Goal: Task Accomplishment & Management: Manage account settings

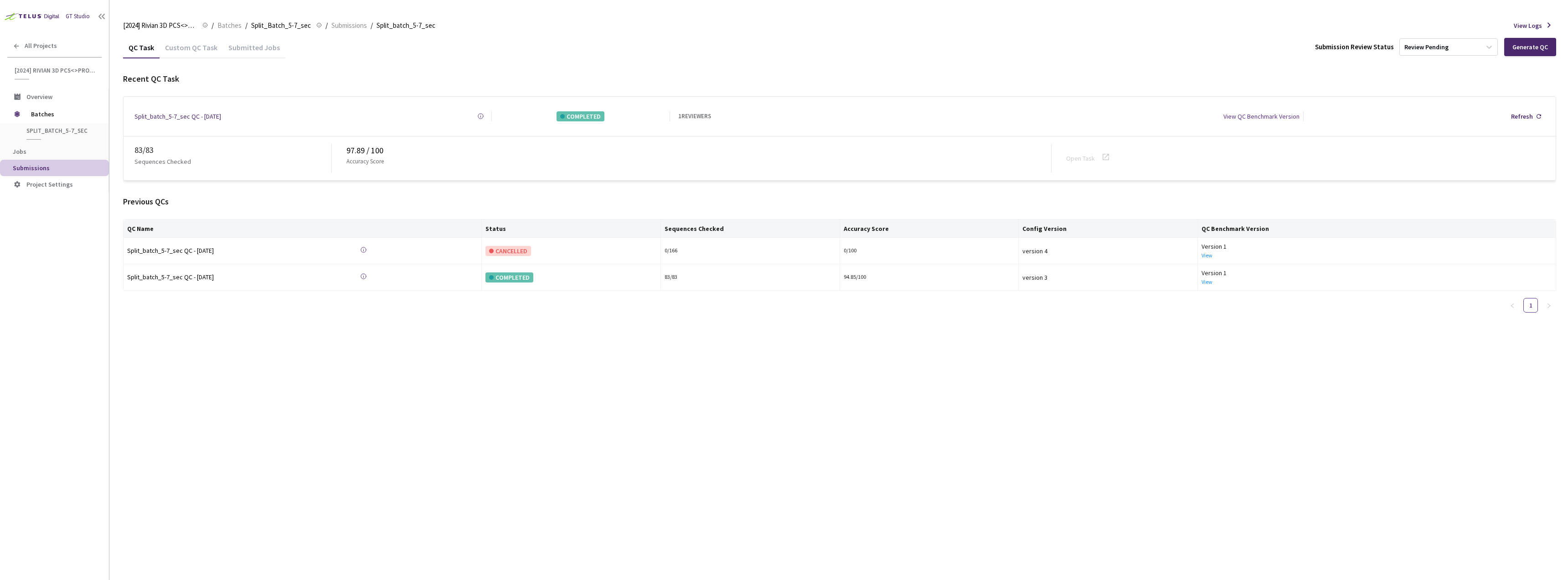
click at [202, 49] on div "Custom QC Task" at bounding box center [191, 50] width 63 height 15
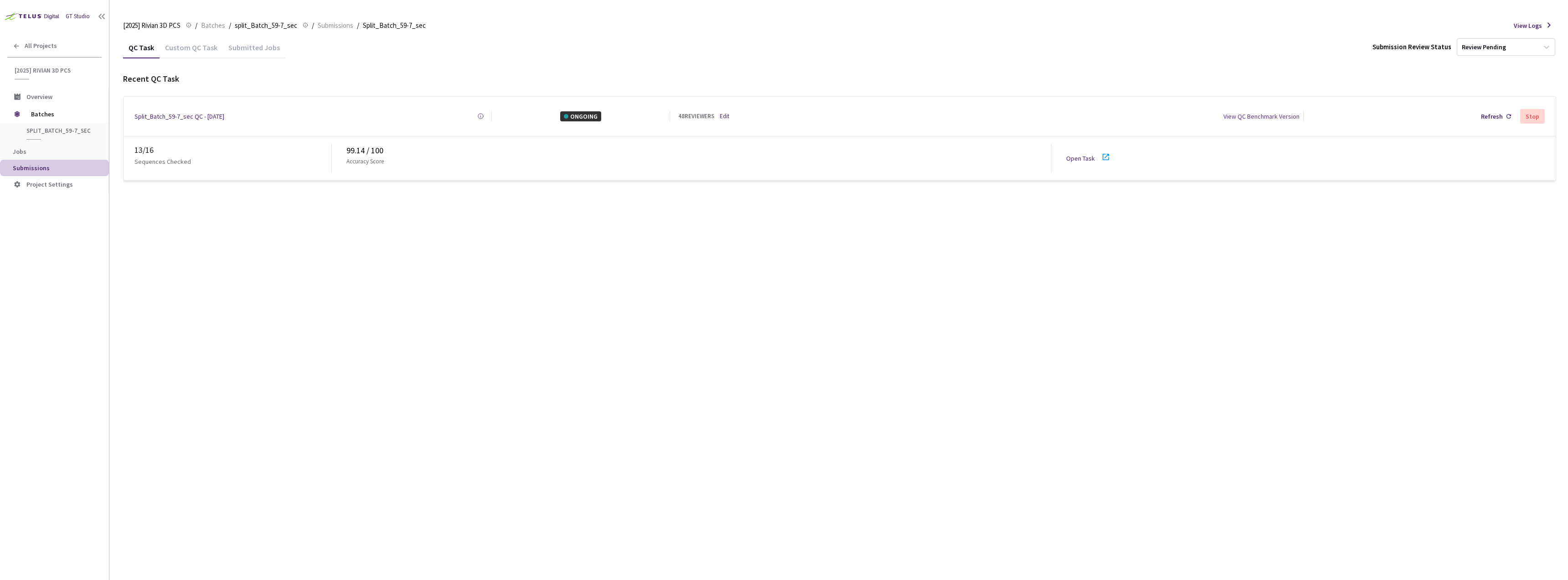
click at [1072, 159] on div "Open Task" at bounding box center [1091, 158] width 51 height 14
click at [723, 116] on link "Edit" at bounding box center [724, 116] width 10 height 9
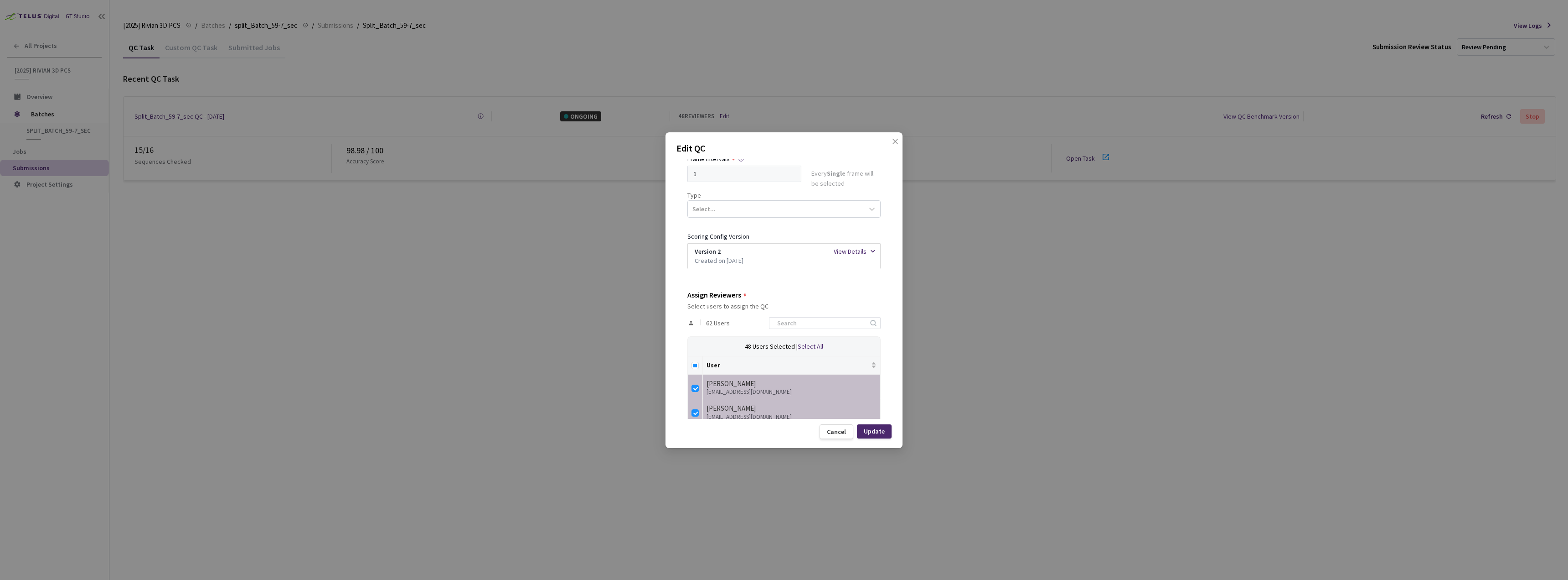
scroll to position [228, 0]
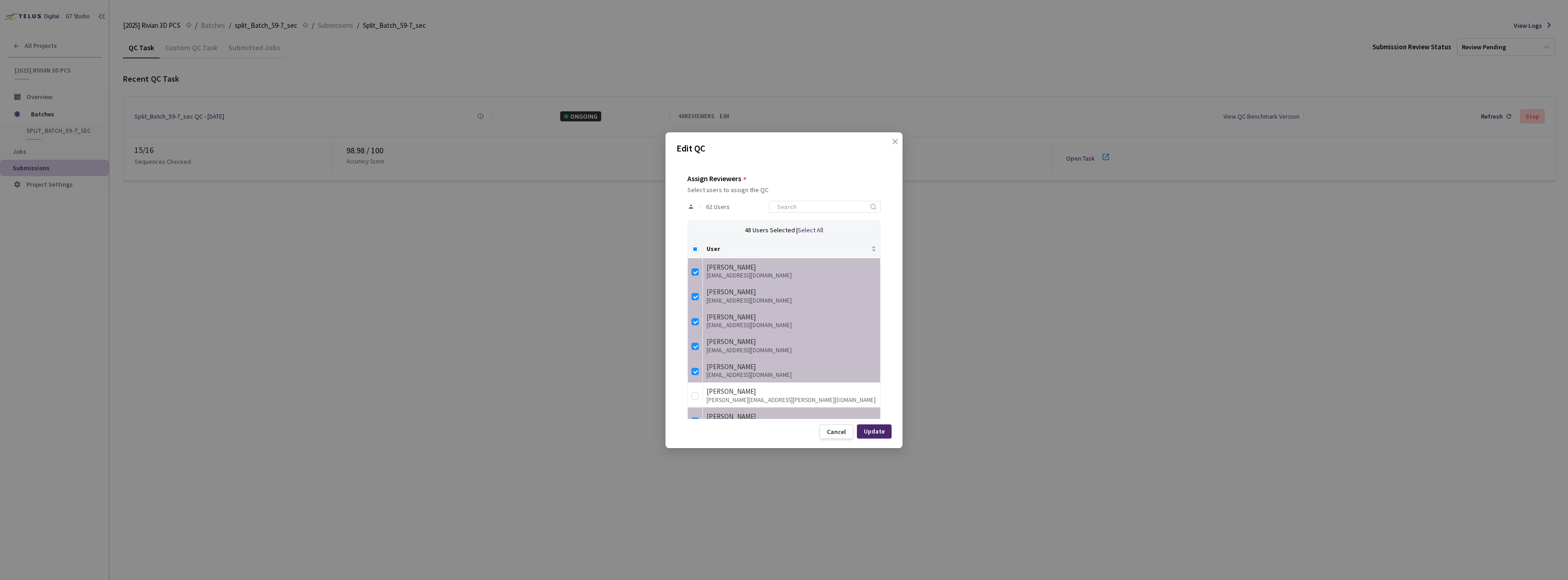
drag, startPoint x: 697, startPoint y: 240, endPoint x: 695, endPoint y: 253, distance: 13.2
click at [696, 245] on th at bounding box center [695, 249] width 15 height 19
click at [695, 254] on th at bounding box center [695, 249] width 15 height 19
click at [691, 248] on input "Select all" at bounding box center [694, 248] width 7 height 7
checkbox input "true"
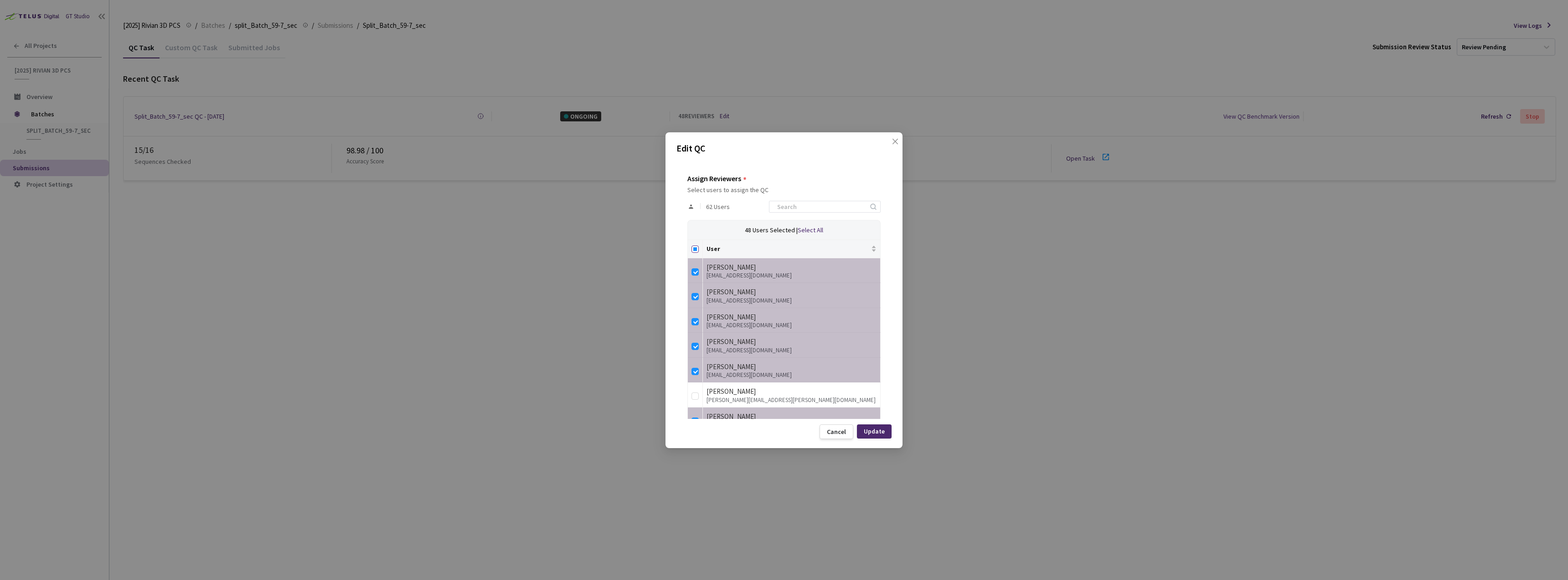
checkbox input "true"
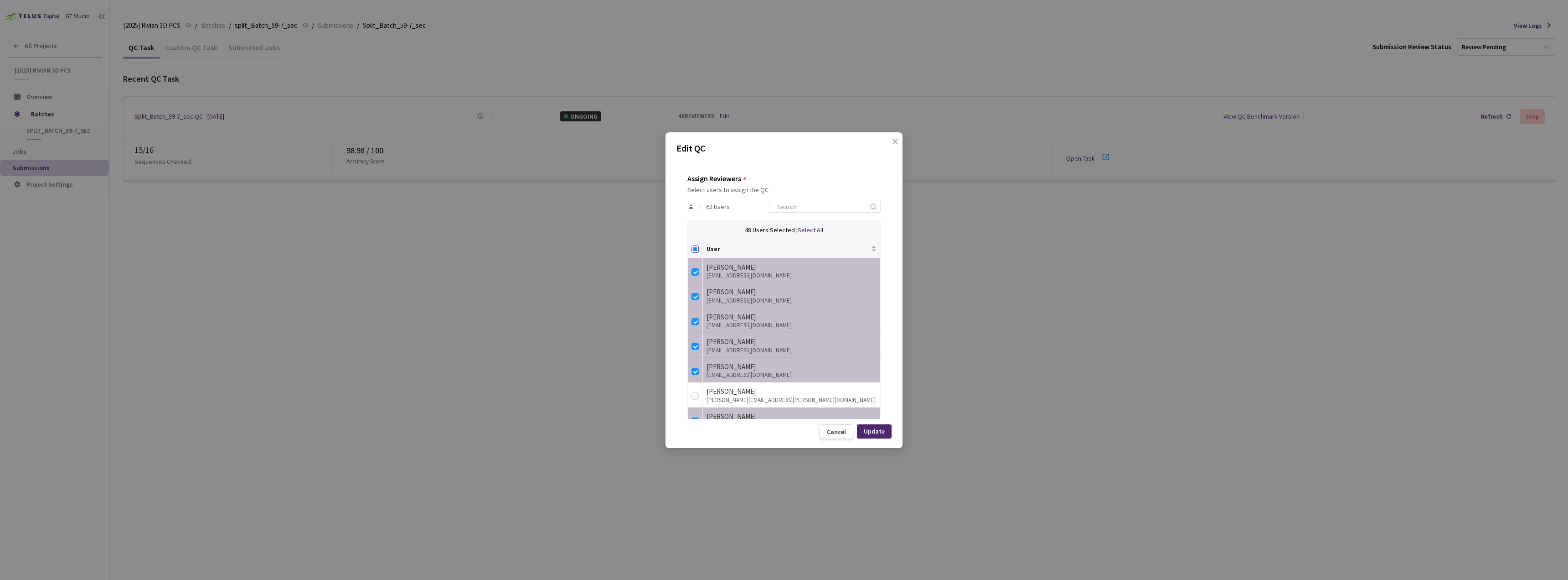
checkbox input "true"
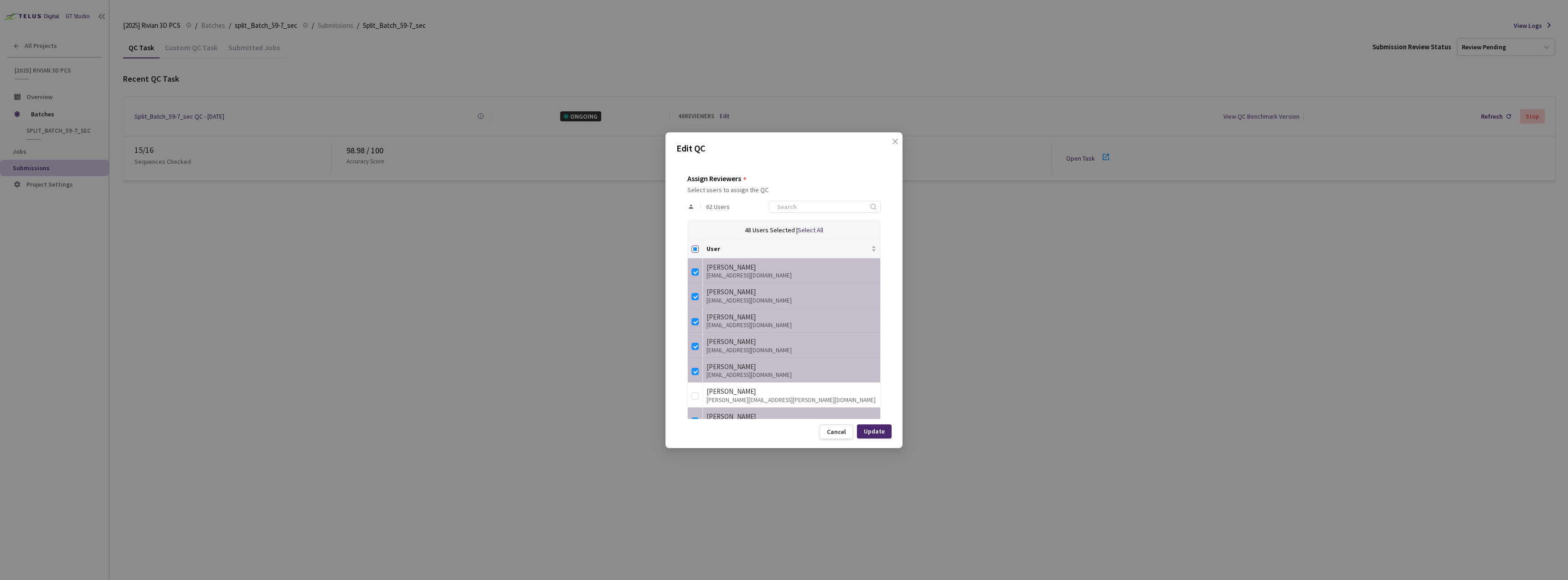
checkbox input "true"
click at [822, 198] on div "62 Users" at bounding box center [783, 206] width 193 height 27
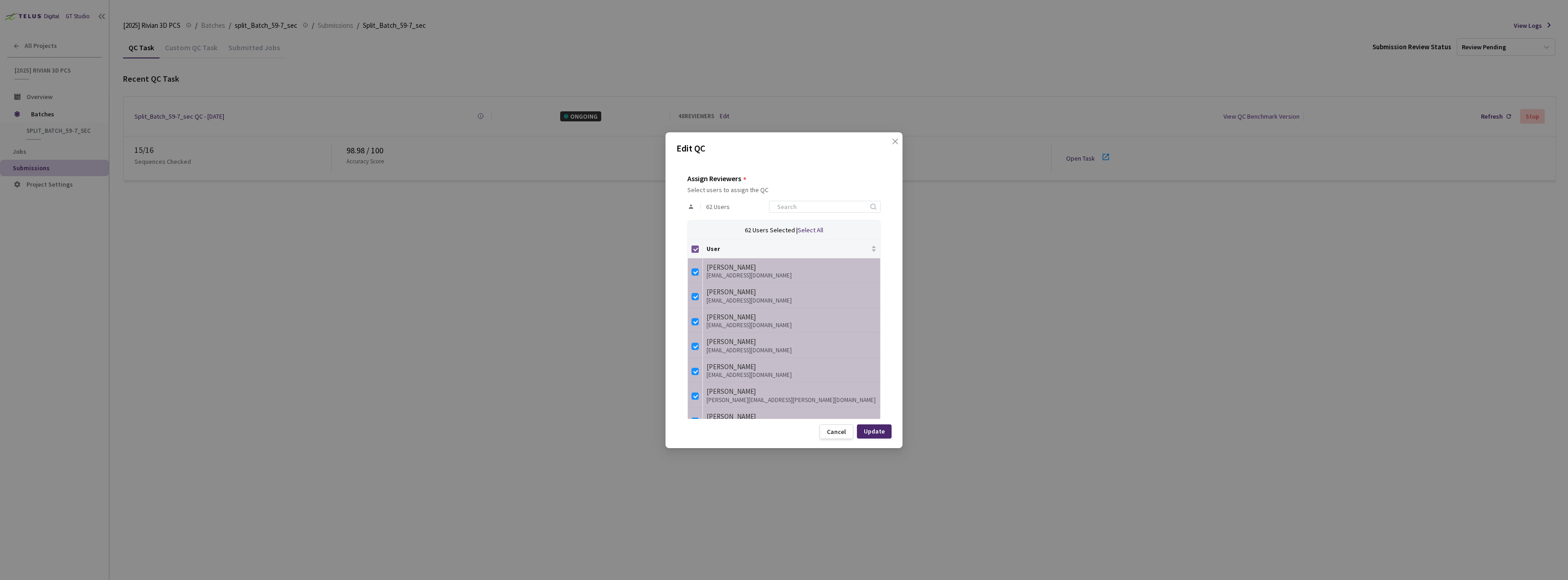
click at [695, 249] on input "Select all" at bounding box center [694, 248] width 7 height 7
checkbox input "false"
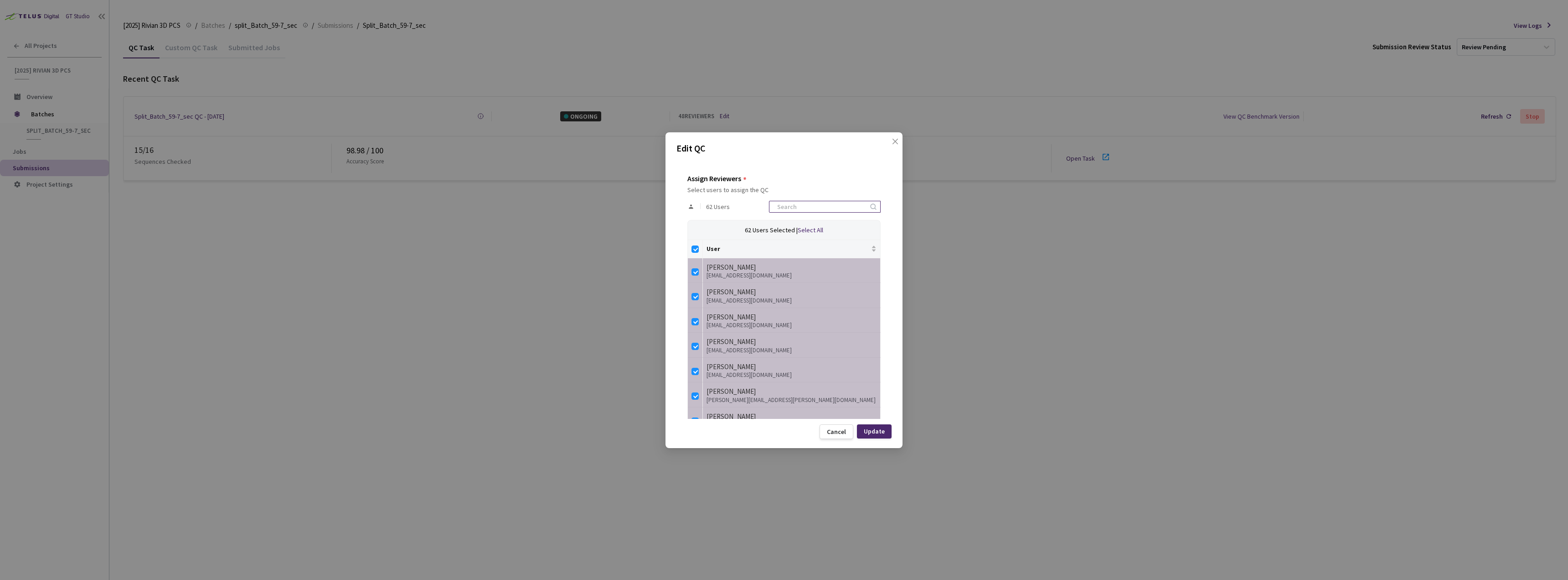
checkbox input "false"
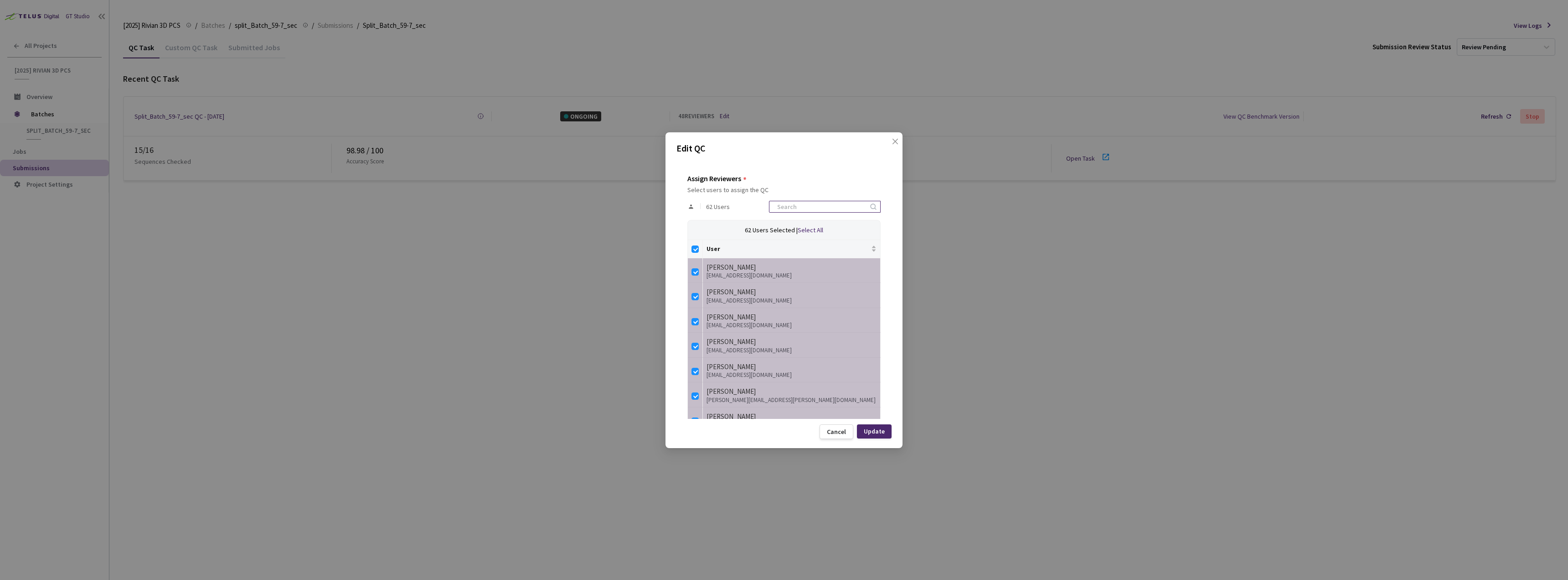
checkbox input "false"
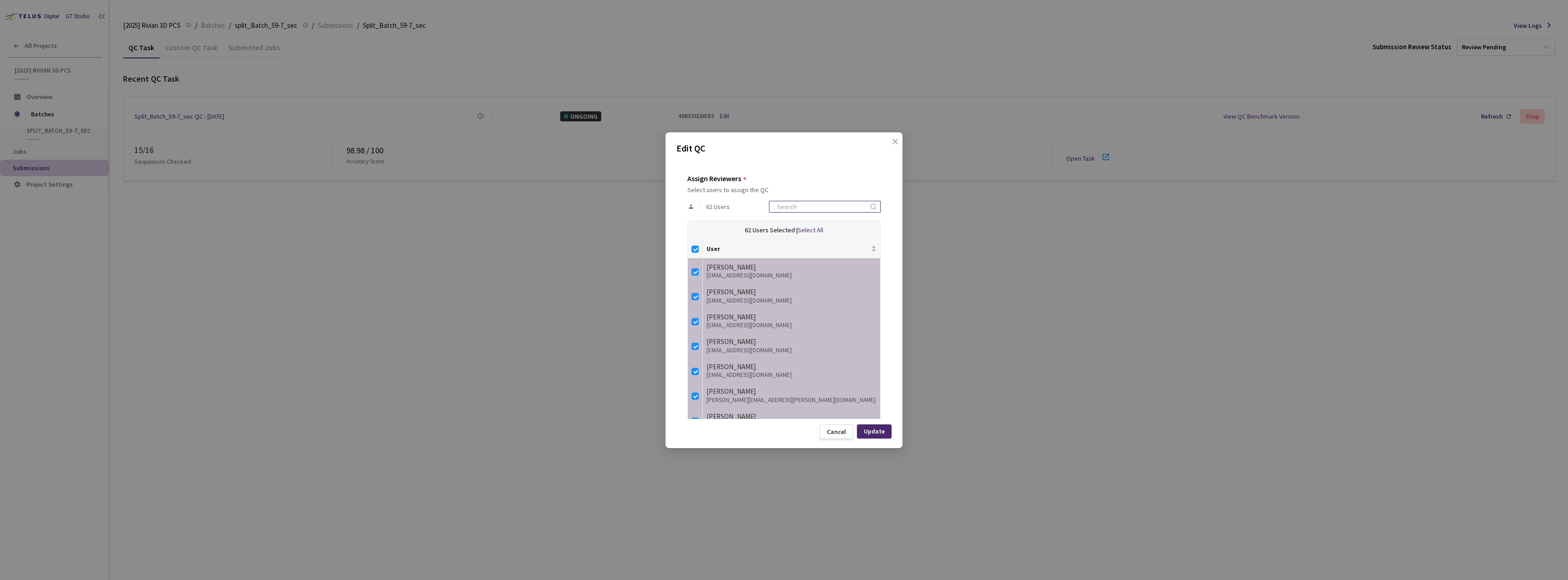
checkbox input "false"
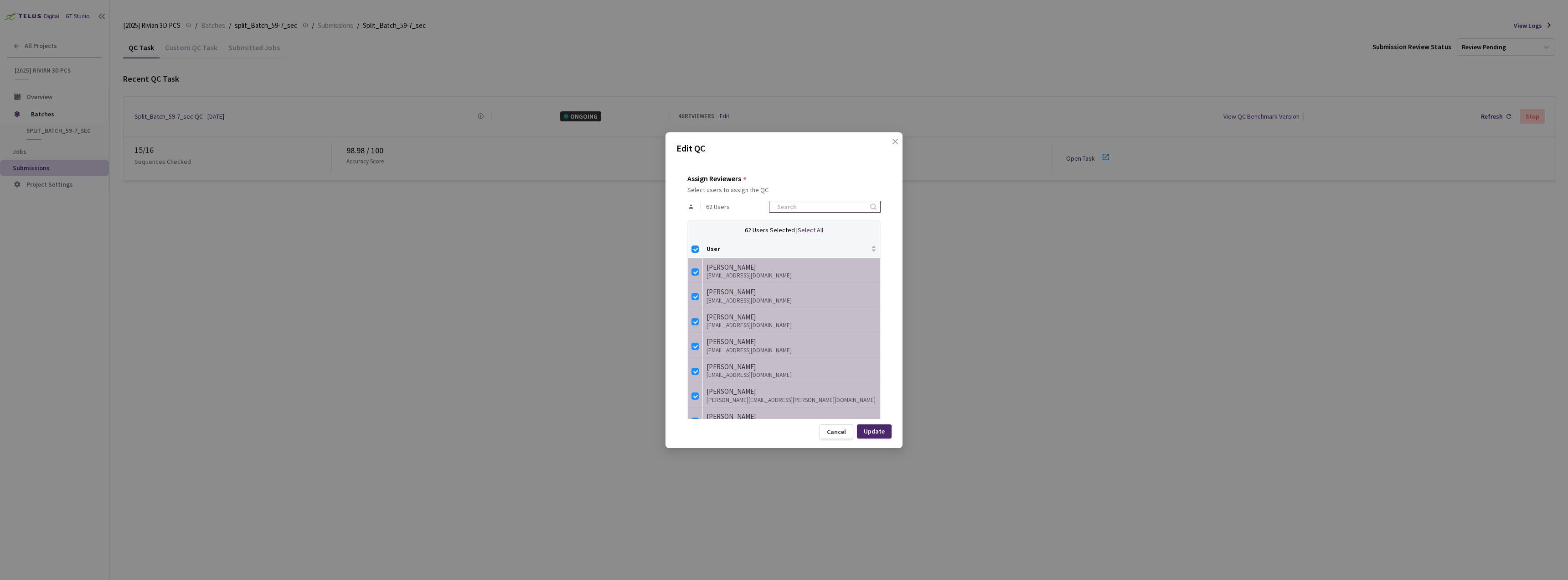
checkbox input "false"
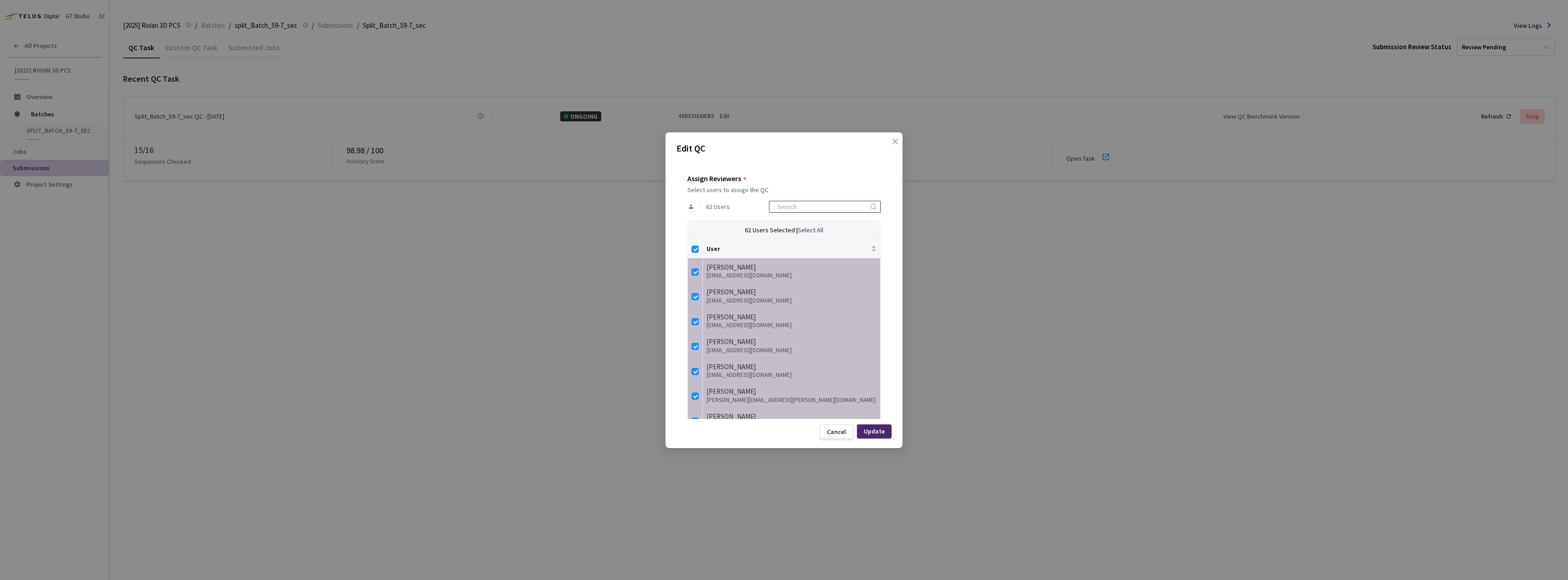
checkbox input "false"
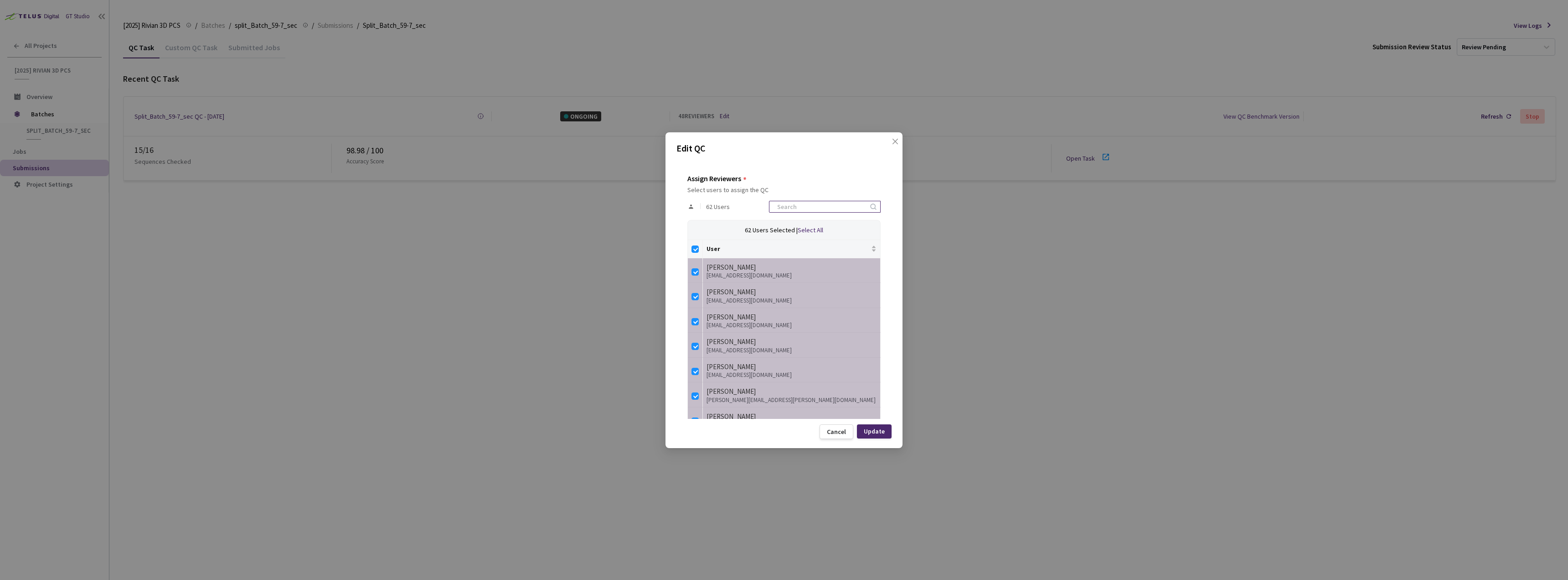
checkbox input "false"
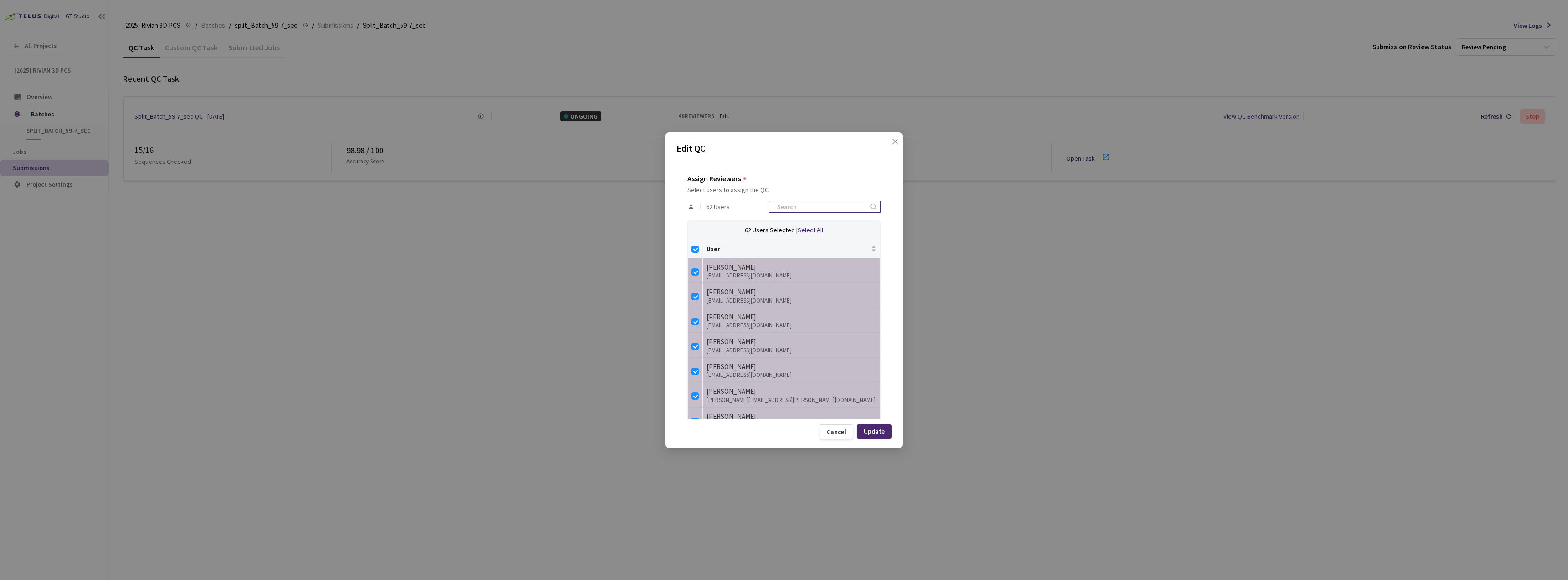
checkbox input "false"
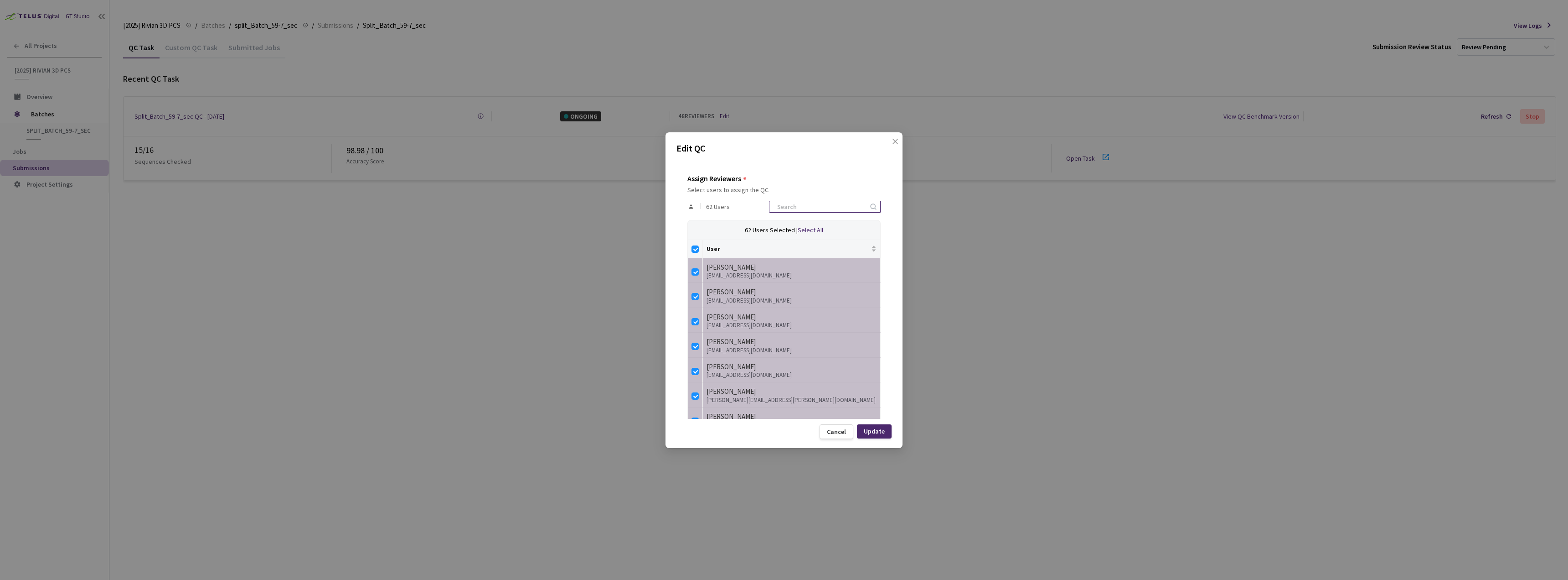
checkbox input "false"
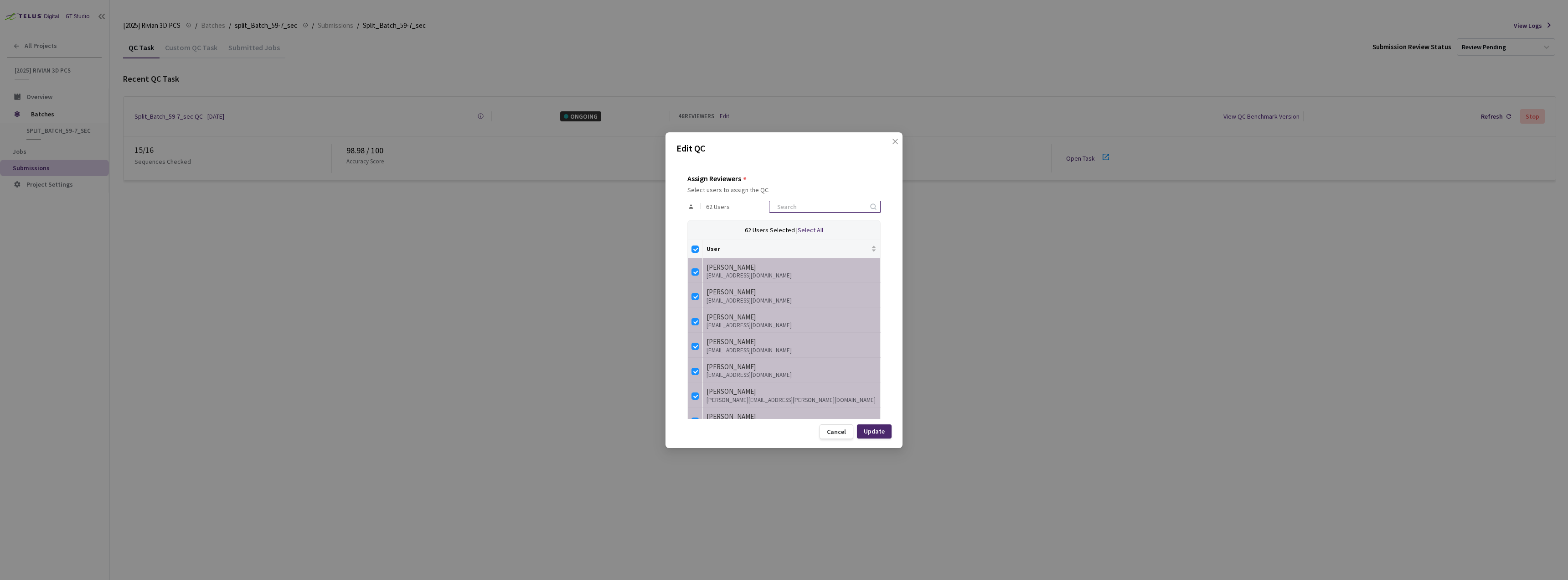
checkbox input "false"
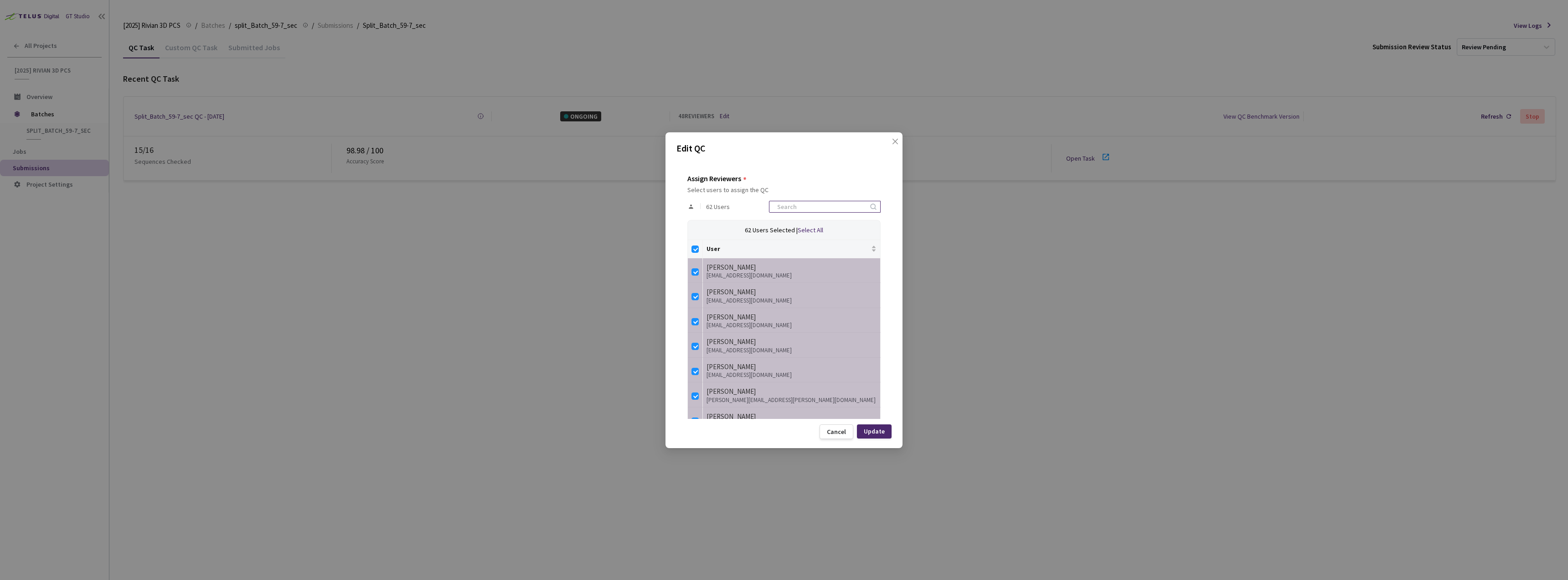
checkbox input "false"
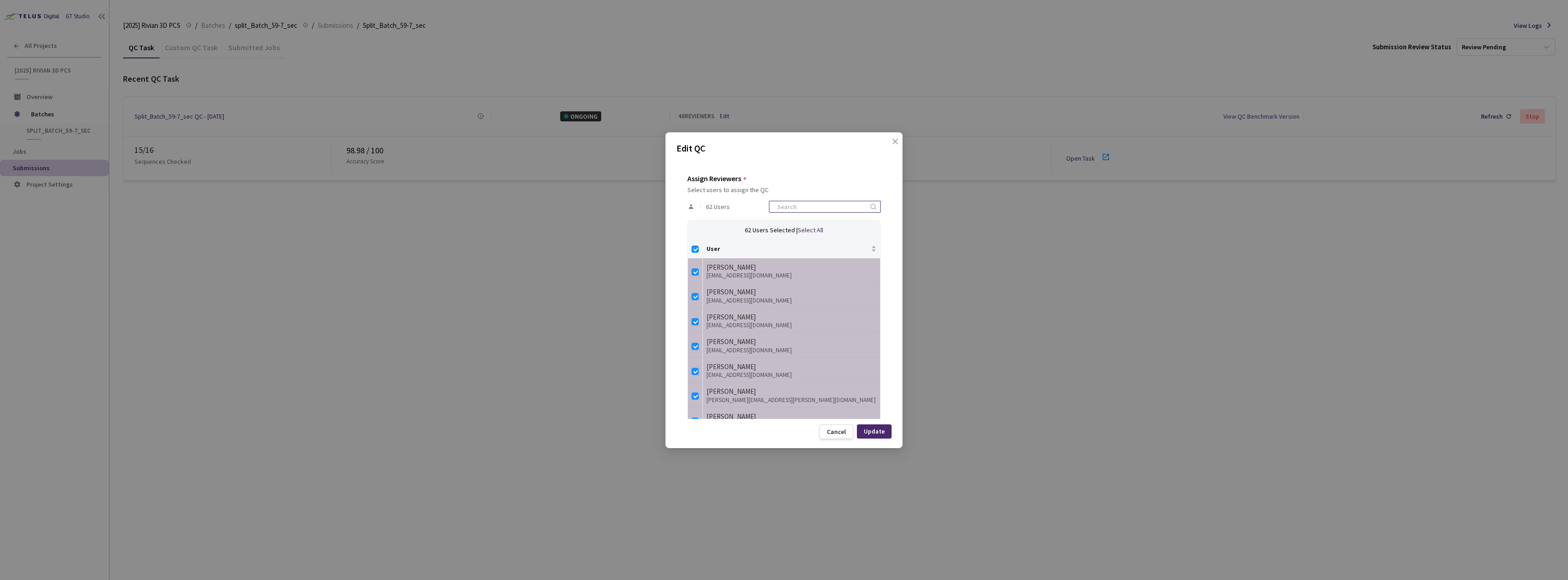
checkbox input "false"
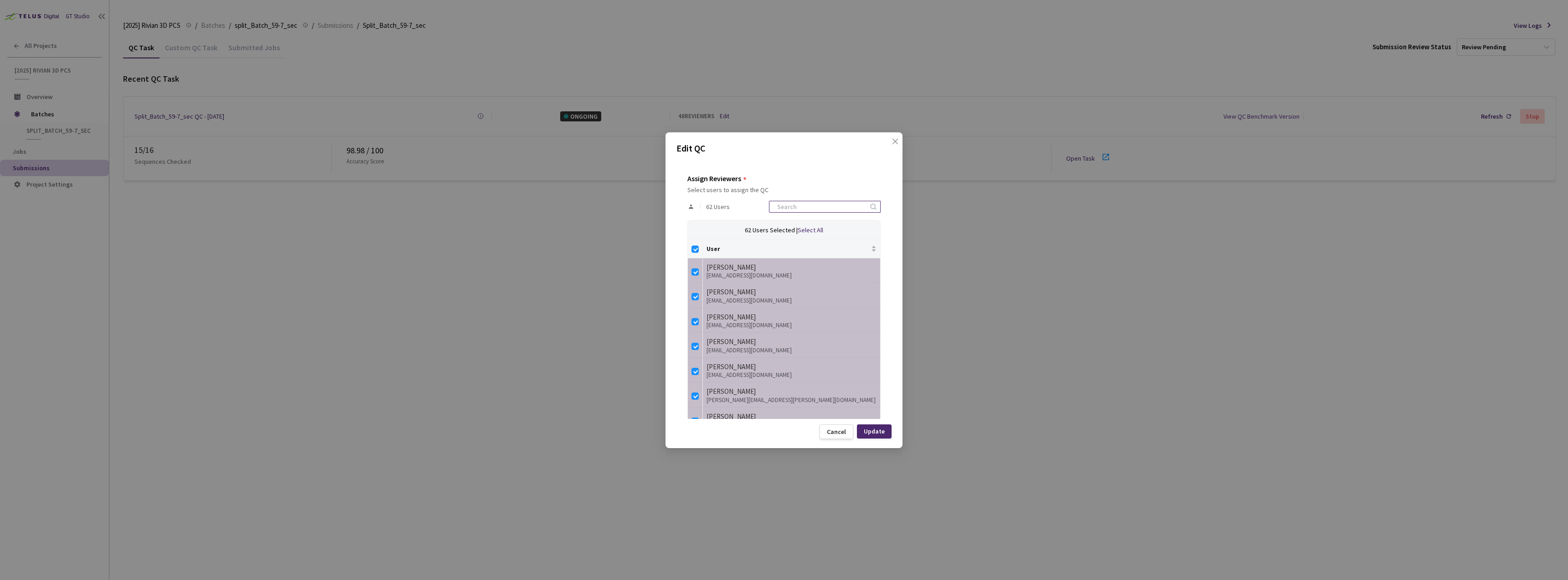
checkbox input "false"
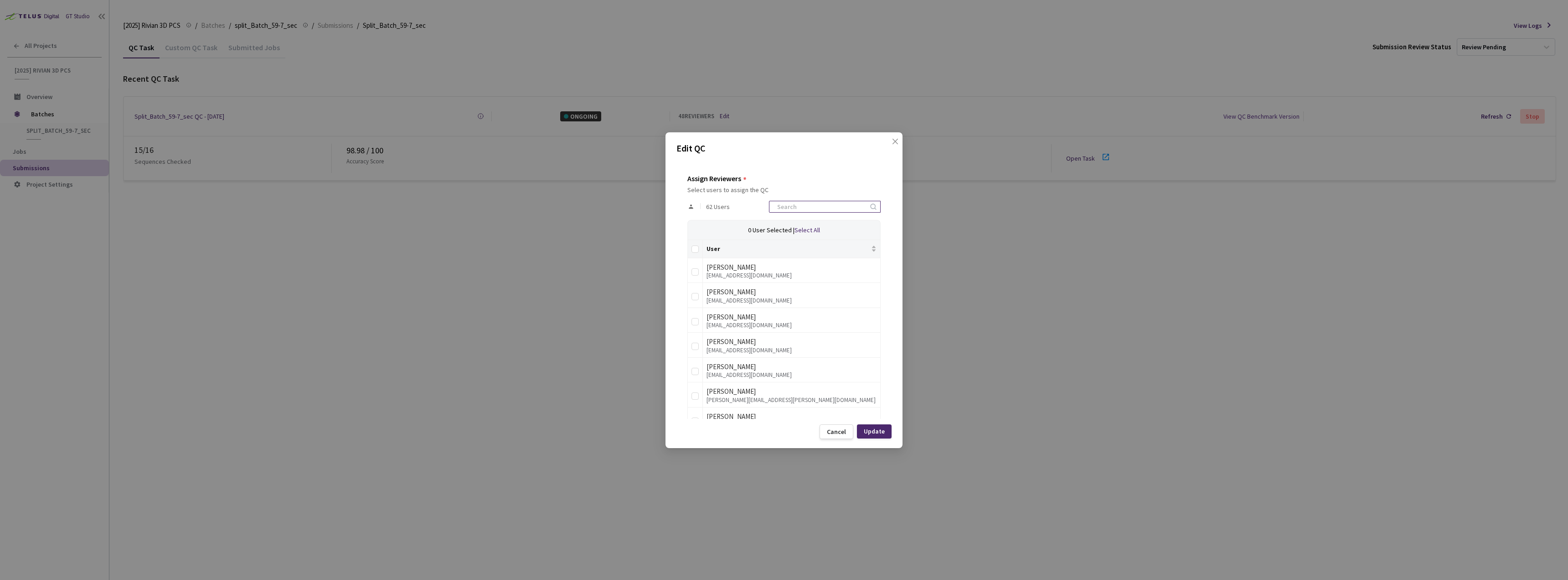
click at [820, 204] on input at bounding box center [820, 207] width 97 height 11
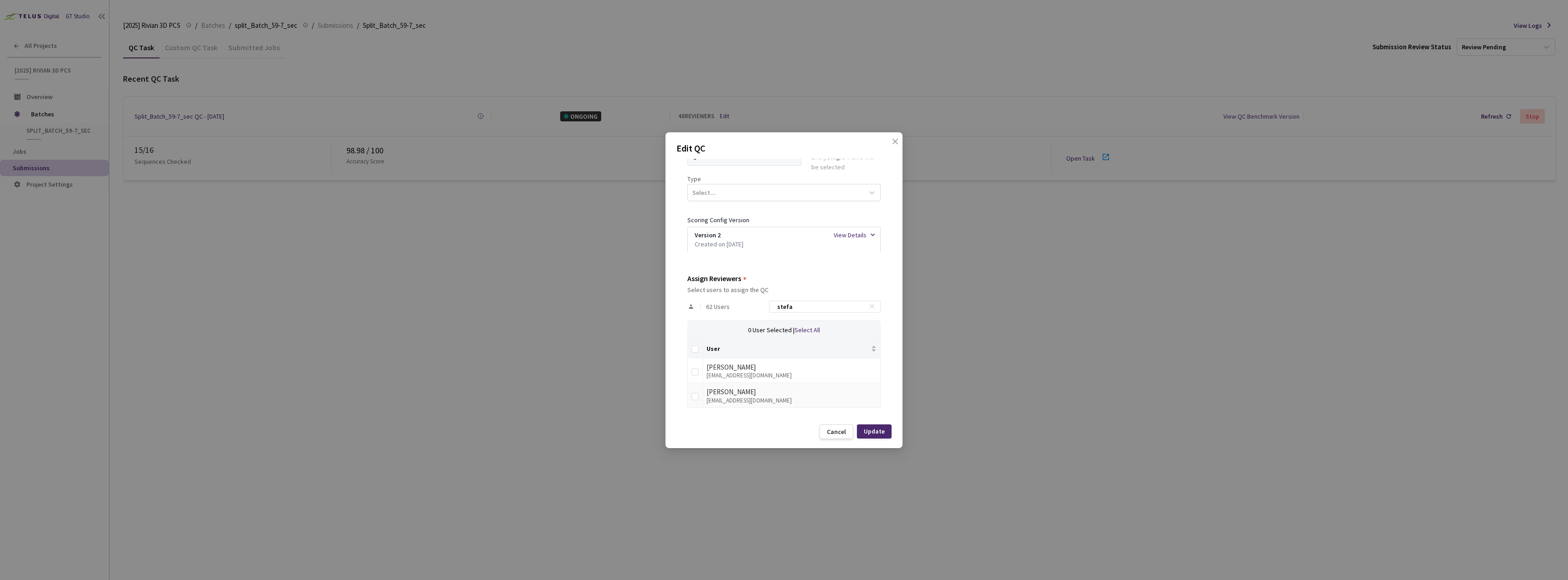
type input "stefa"
click at [688, 392] on td at bounding box center [695, 395] width 15 height 25
click at [704, 398] on td "Stefan Boros stefanboros@rivian.com" at bounding box center [791, 395] width 178 height 25
click at [702, 399] on td at bounding box center [695, 395] width 15 height 25
click at [698, 398] on input "checkbox" at bounding box center [694, 396] width 7 height 7
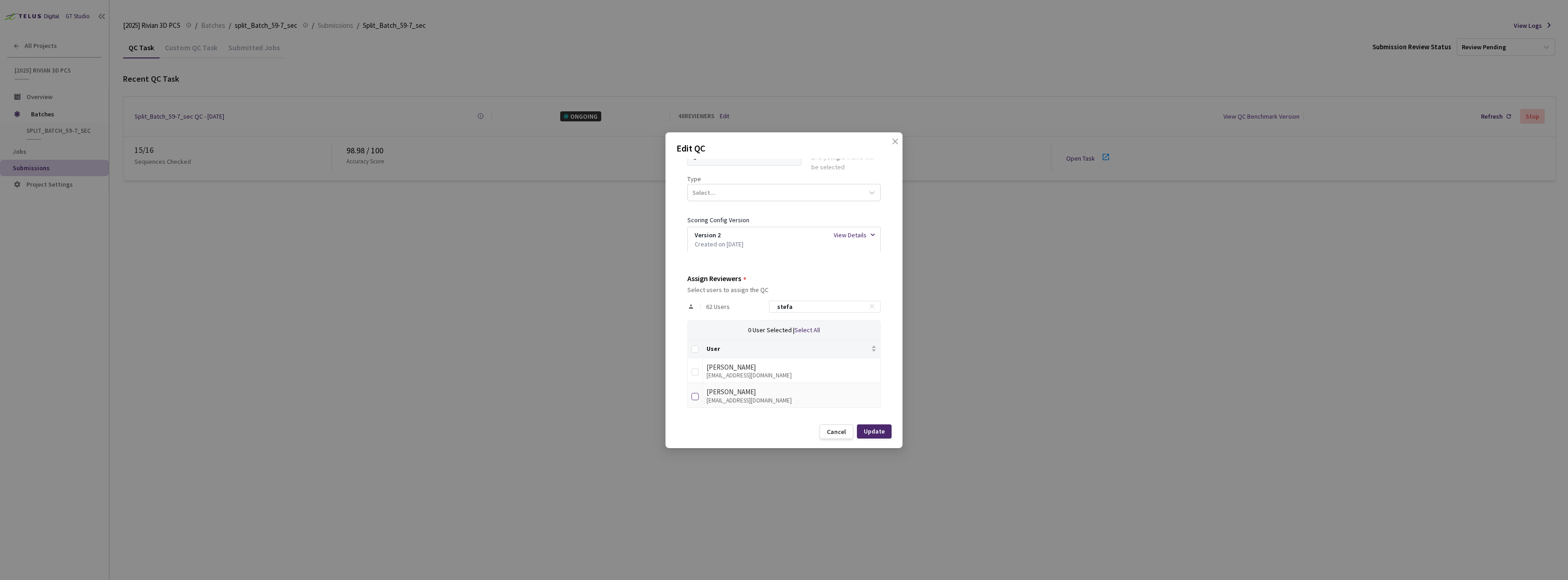
checkbox input "true"
click at [868, 432] on div "Update" at bounding box center [874, 430] width 21 height 7
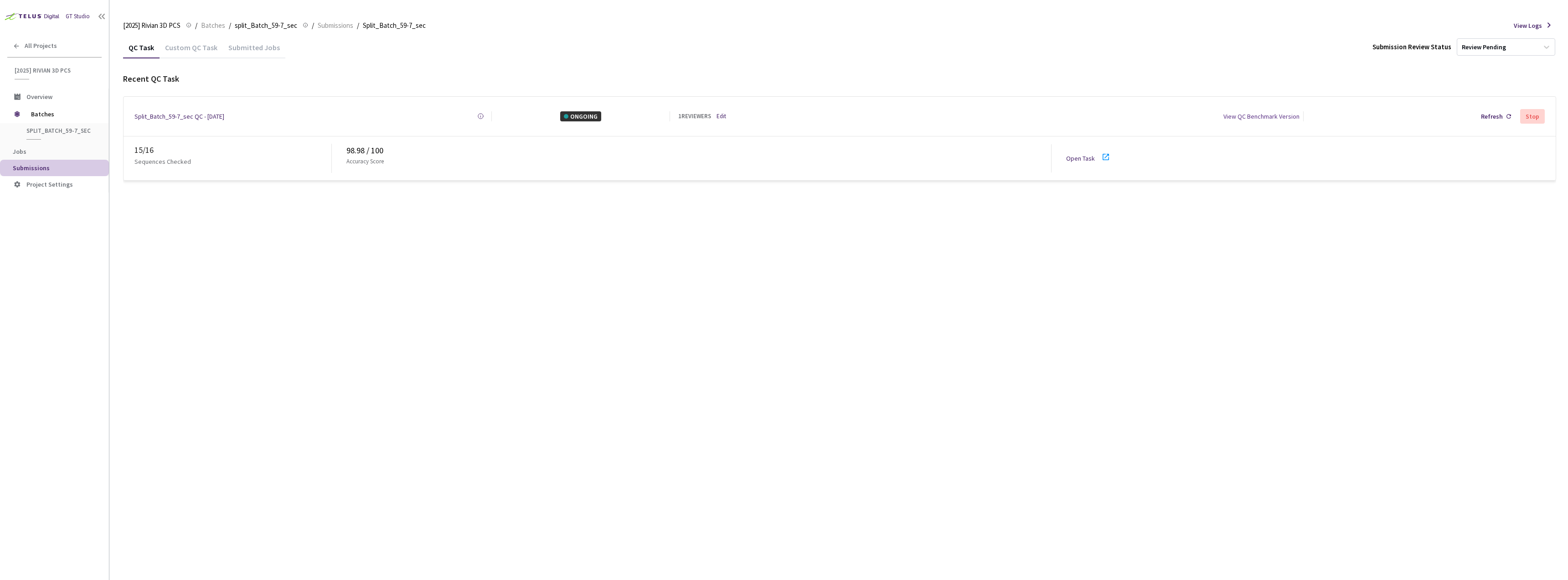
click at [1077, 155] on link "Open Task" at bounding box center [1081, 159] width 29 height 8
drag, startPoint x: 130, startPoint y: 114, endPoint x: 180, endPoint y: 120, distance: 50.4
click at [180, 120] on div "Split_Batch_59-7_sec QC - 03 Sep, 2025 Created at Today at 9:11 AM GMT+2 Create…" at bounding box center [840, 116] width 1432 height 39
copy div "Split_Batch_59-7"
click at [345, 207] on div "QC Task Custom QC Task Submitted Jobs Submission Review Status Review Pending G…" at bounding box center [839, 308] width 1433 height 544
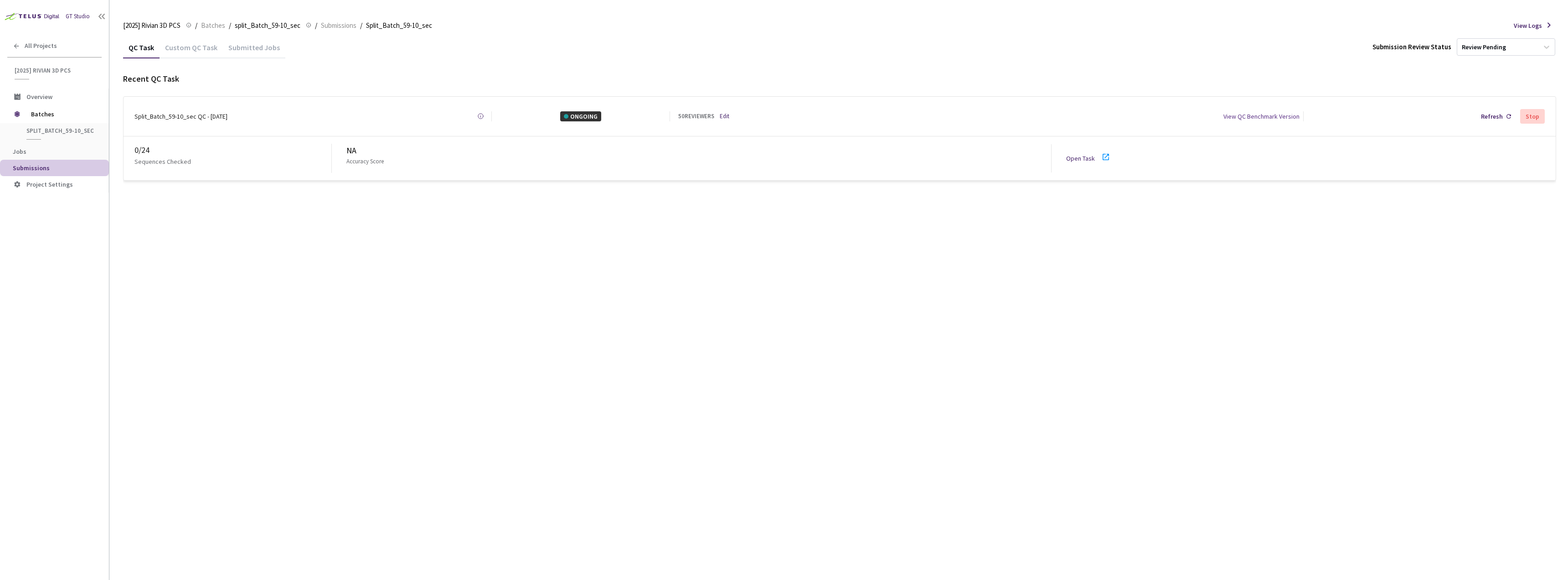
click at [1081, 156] on link "Open Task" at bounding box center [1081, 159] width 29 height 8
